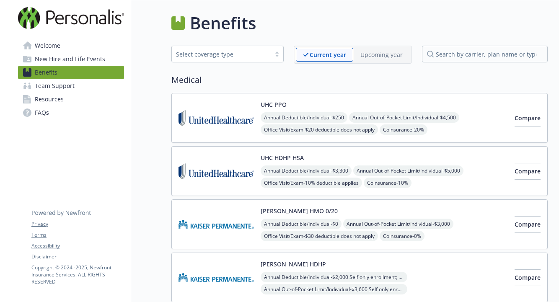
click at [83, 61] on span "New Hire and Life Events" at bounding box center [70, 58] width 70 height 13
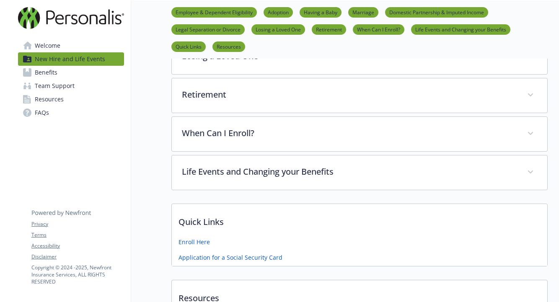
scroll to position [390, 0]
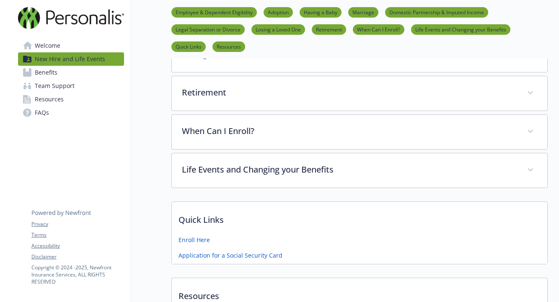
click at [44, 49] on span "Welcome" at bounding box center [48, 45] width 26 height 13
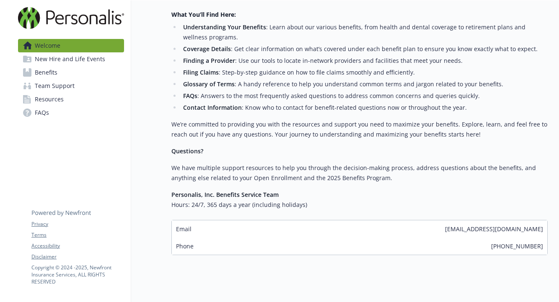
scroll to position [281, 0]
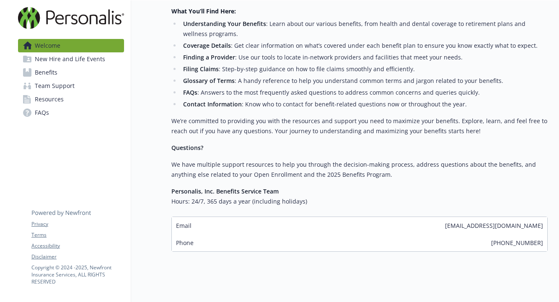
click at [42, 69] on span "Benefits" at bounding box center [46, 72] width 23 height 13
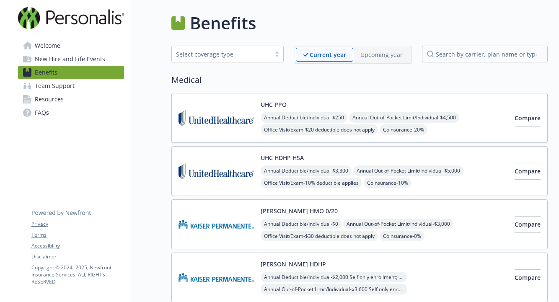
click at [236, 124] on img at bounding box center [216, 118] width 75 height 36
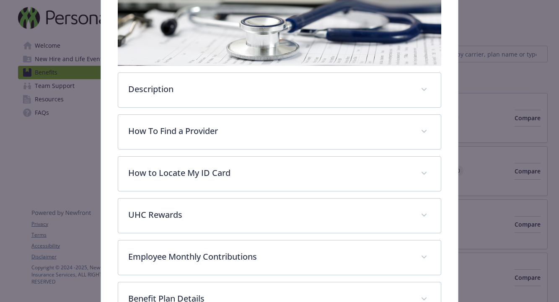
scroll to position [162, 0]
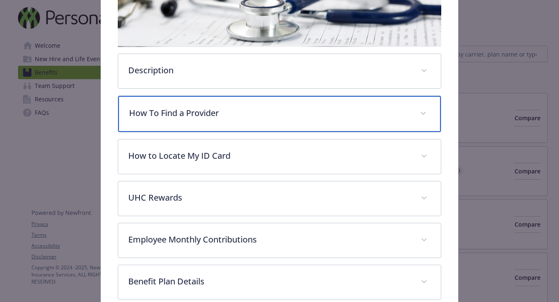
click at [418, 122] on div "How To Find a Provider" at bounding box center [279, 114] width 323 height 36
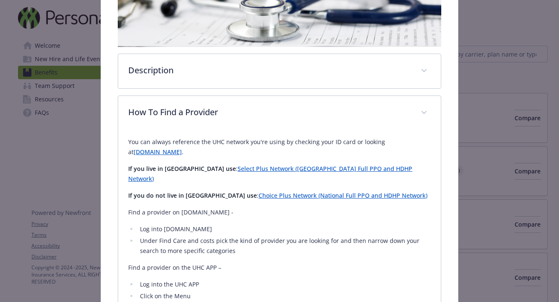
click at [312, 164] on p "If you live in [GEOGRAPHIC_DATA] use : Select Plus Network (CA Full PPO and HDH…" at bounding box center [279, 174] width 303 height 20
click at [306, 165] on link "Select Plus Network ([GEOGRAPHIC_DATA] Full PPO and HDHP Network)" at bounding box center [270, 174] width 284 height 18
